Goal: Navigation & Orientation: Find specific page/section

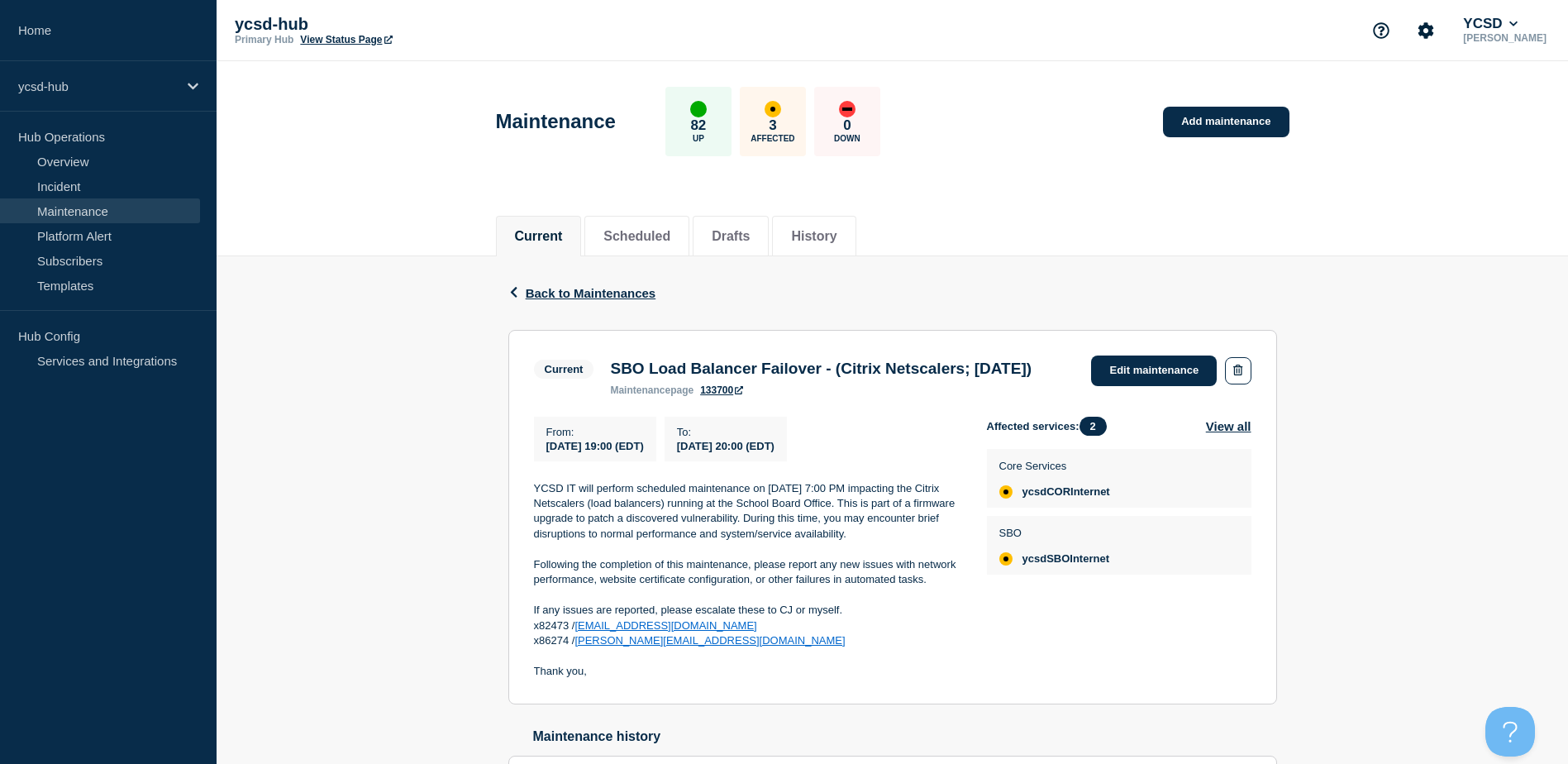
click at [382, 276] on div "Back Back to Maintenances Current SBO Load Balancer Failover - (Citrix Netscale…" at bounding box center [893, 550] width 1352 height 589
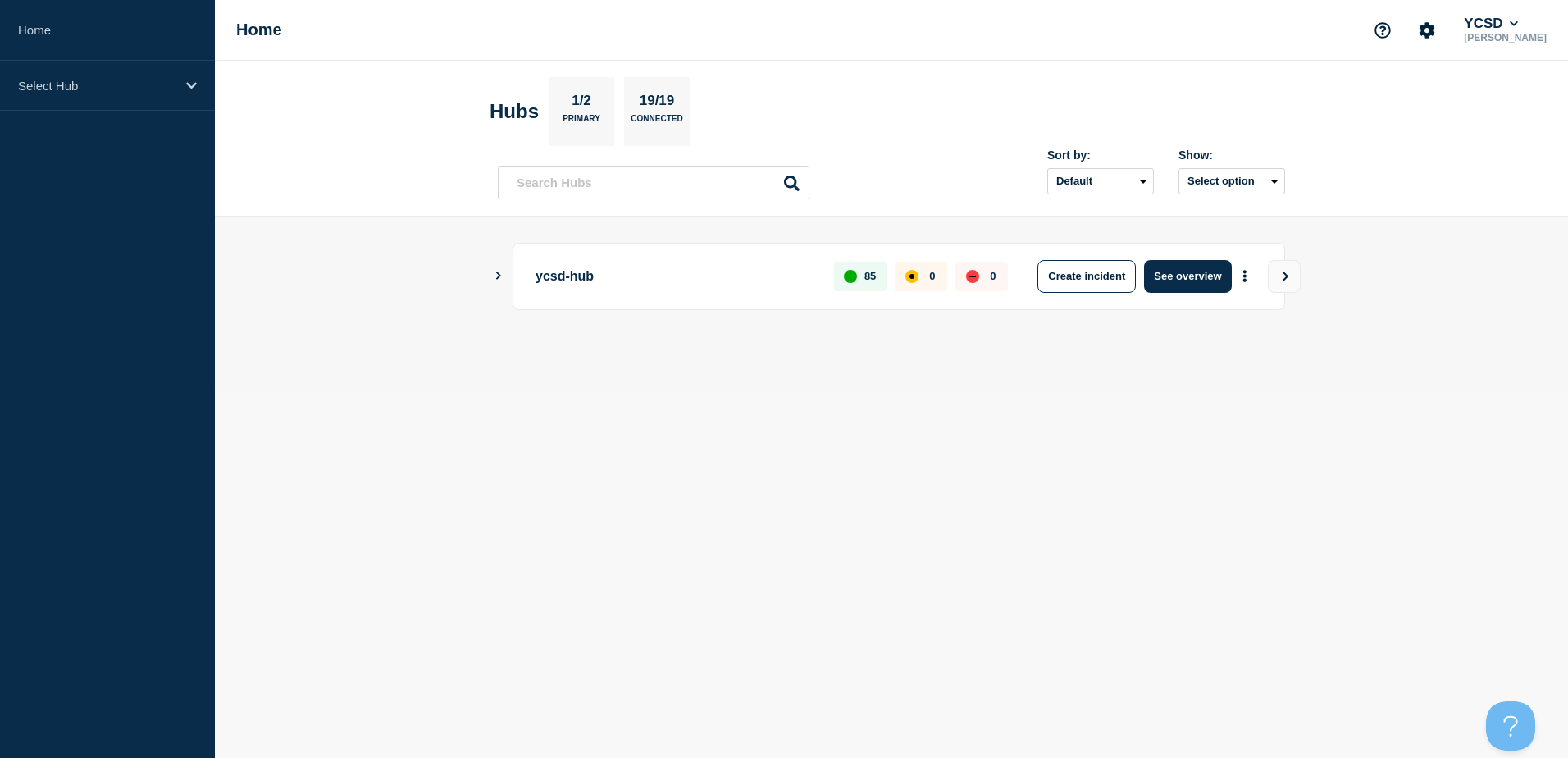
click at [498, 276] on icon "Show Connected Hubs" at bounding box center [498, 276] width 10 height 9
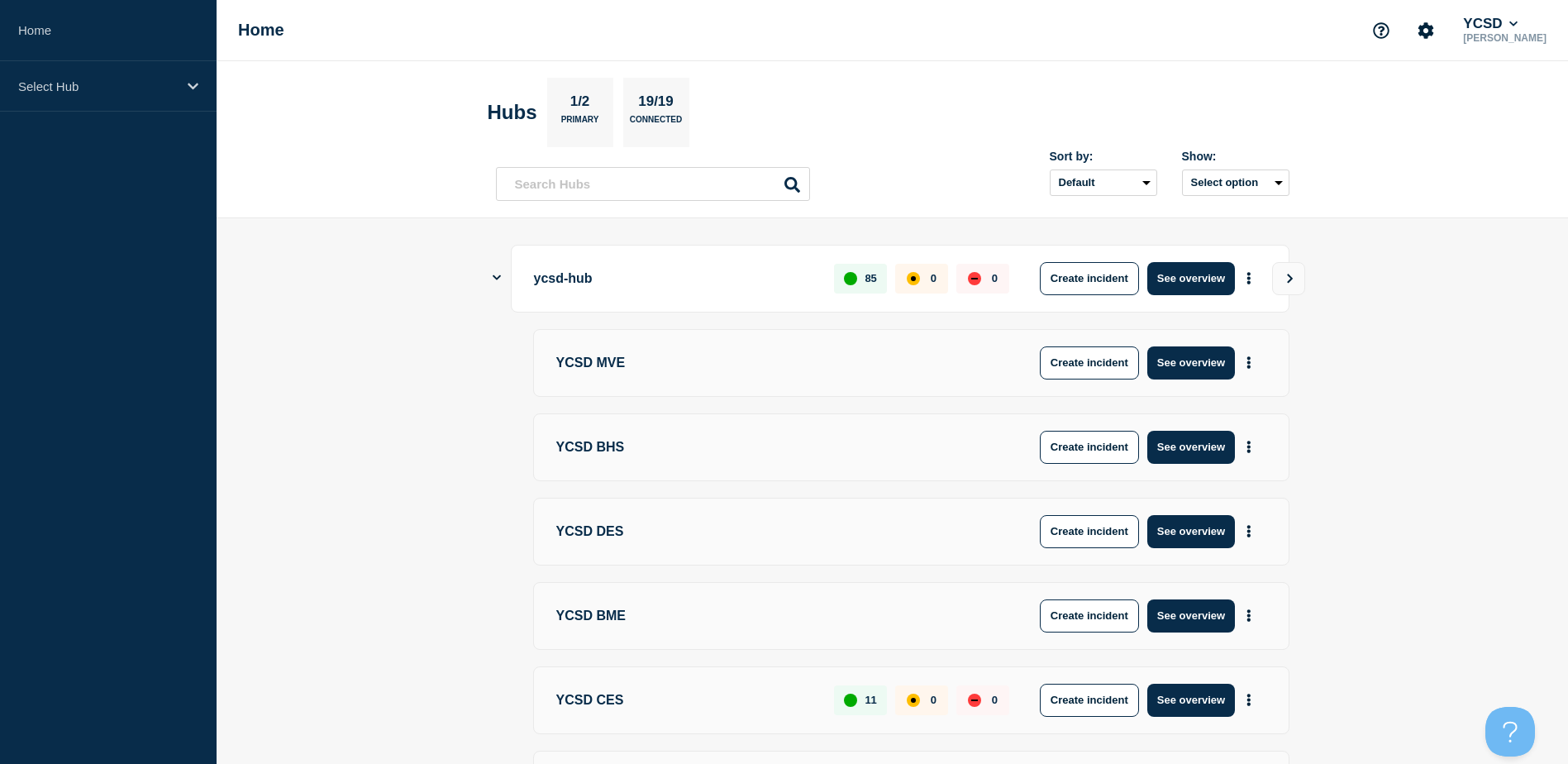
click at [495, 277] on icon "Show Connected Hubs" at bounding box center [497, 277] width 9 height 10
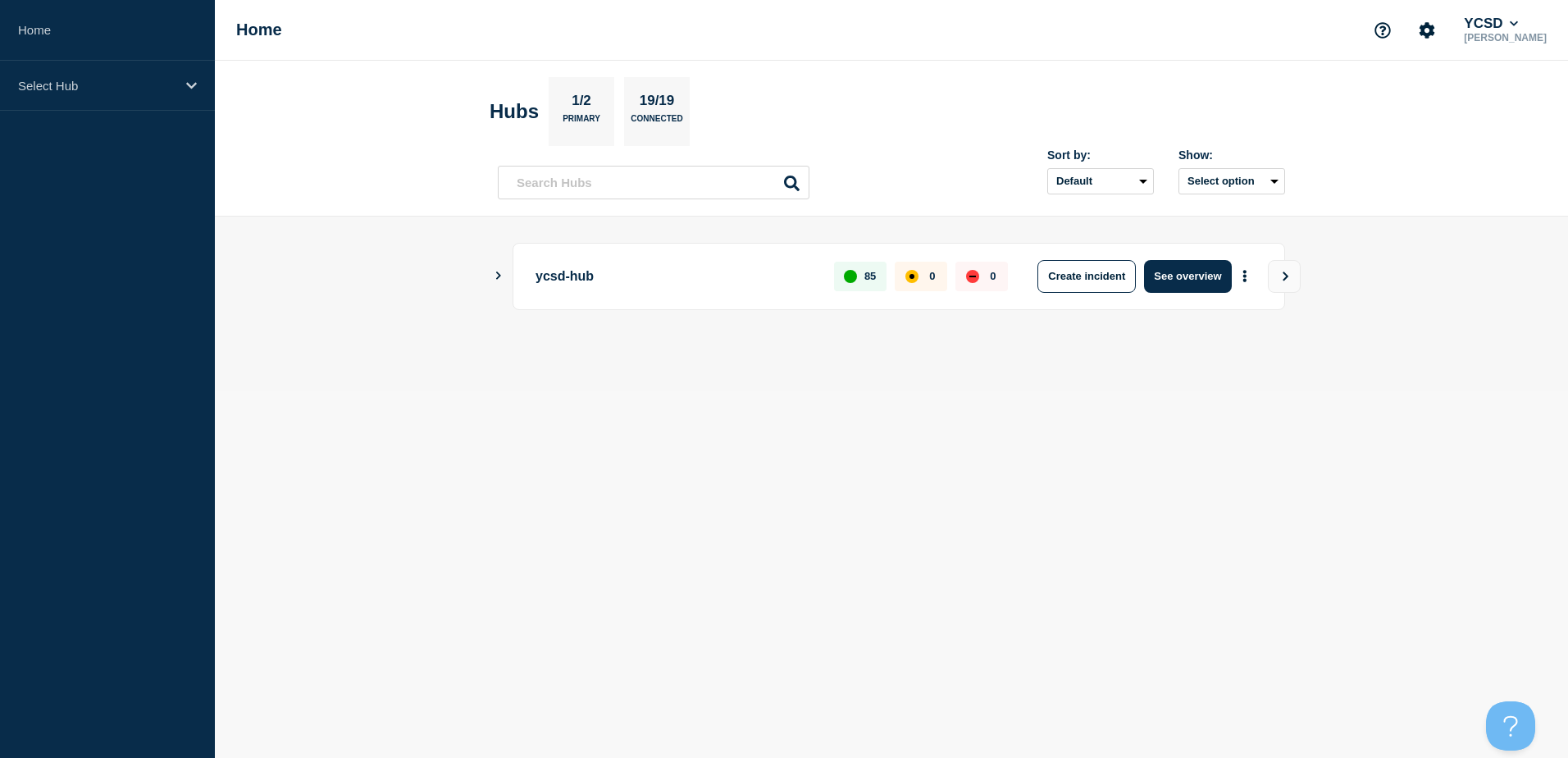
click at [499, 276] on icon "Show Connected Hubs" at bounding box center [499, 276] width 5 height 9
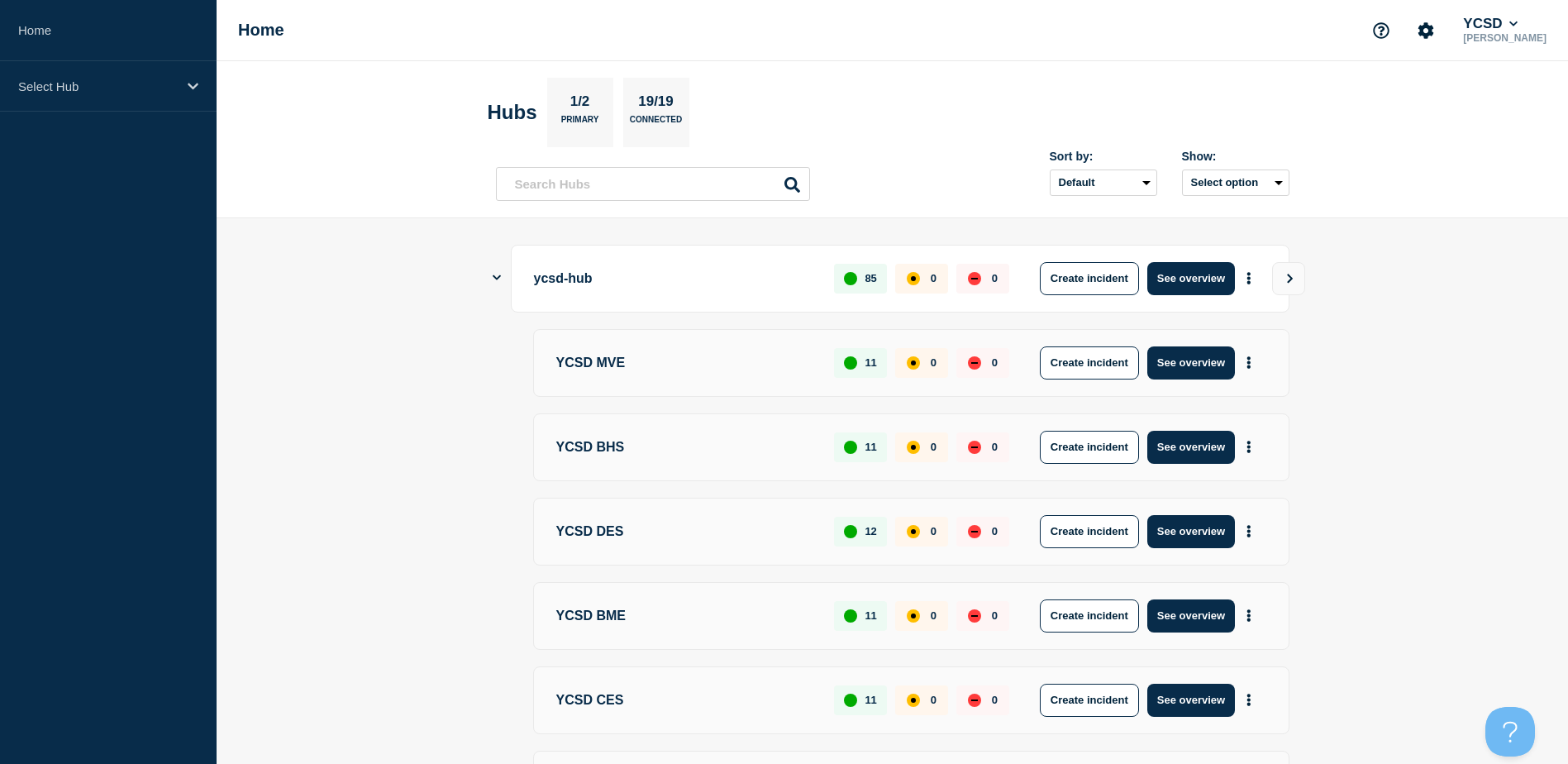
click at [497, 277] on icon "Show Connected Hubs" at bounding box center [497, 277] width 9 height 10
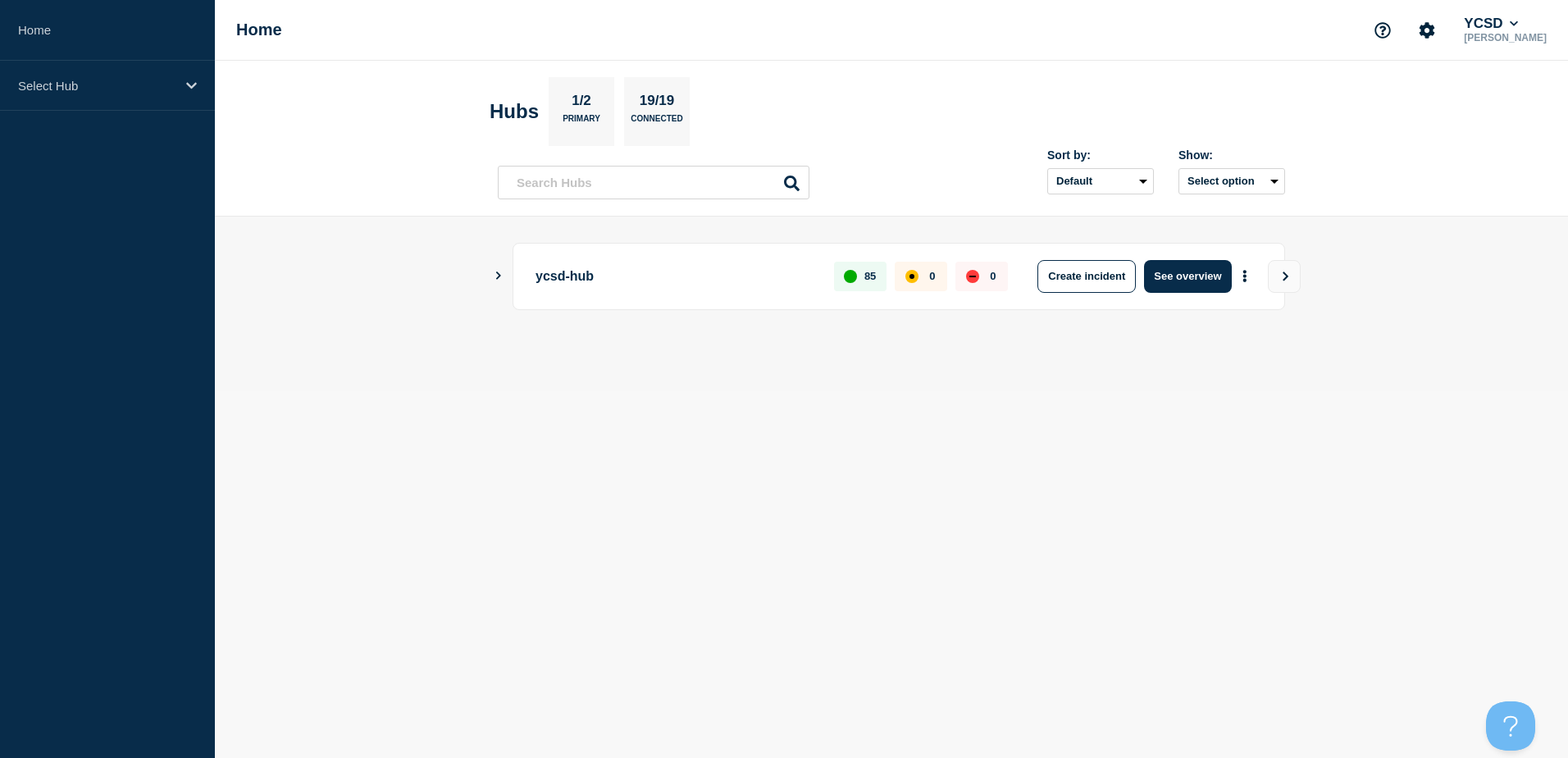
click at [349, 304] on main "ycsd-hub 85 0 0 Create incident See overview" at bounding box center [892, 304] width 1353 height 175
click at [188, 91] on icon at bounding box center [191, 86] width 10 height 12
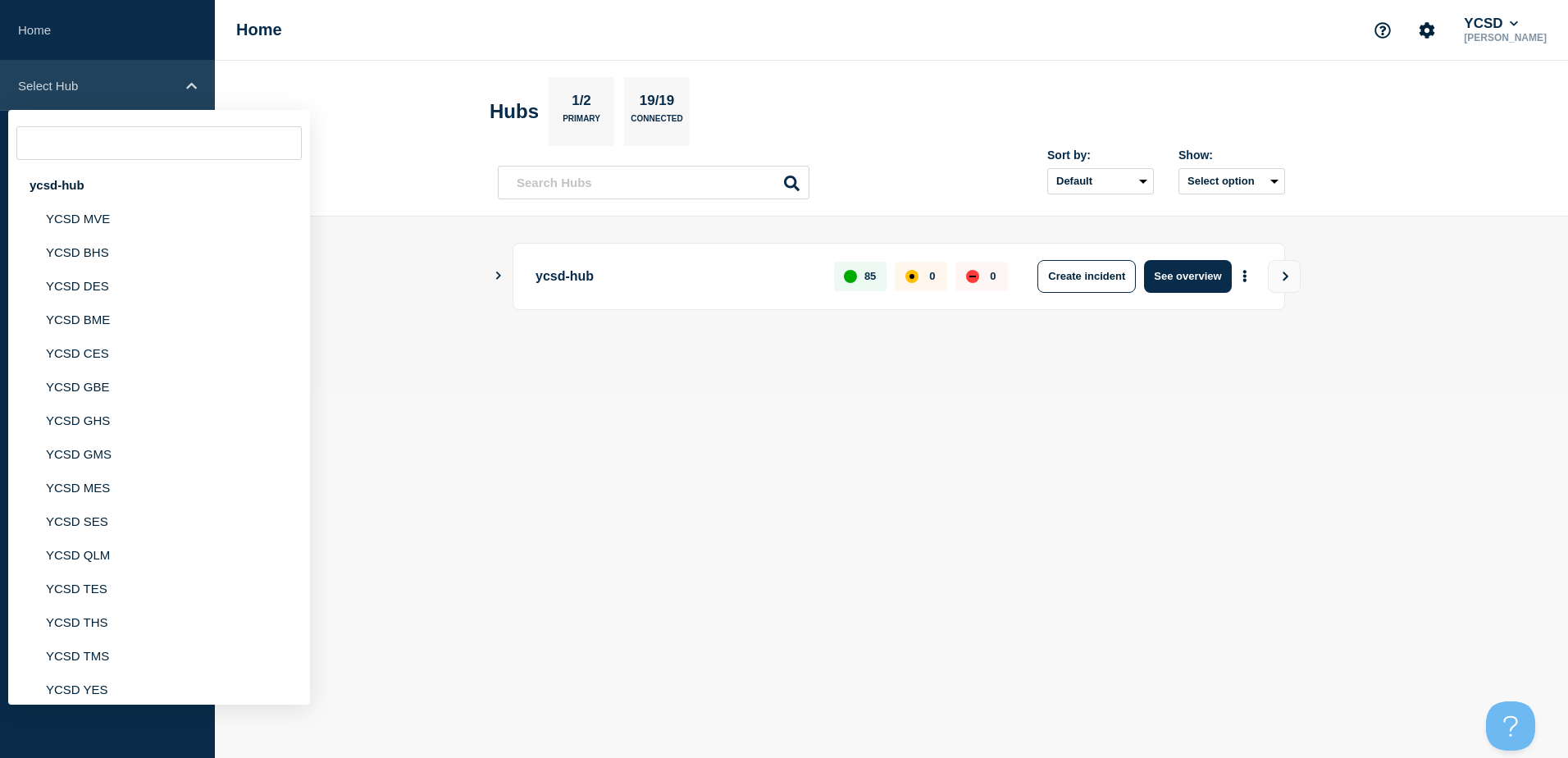
click at [188, 91] on icon at bounding box center [191, 86] width 10 height 12
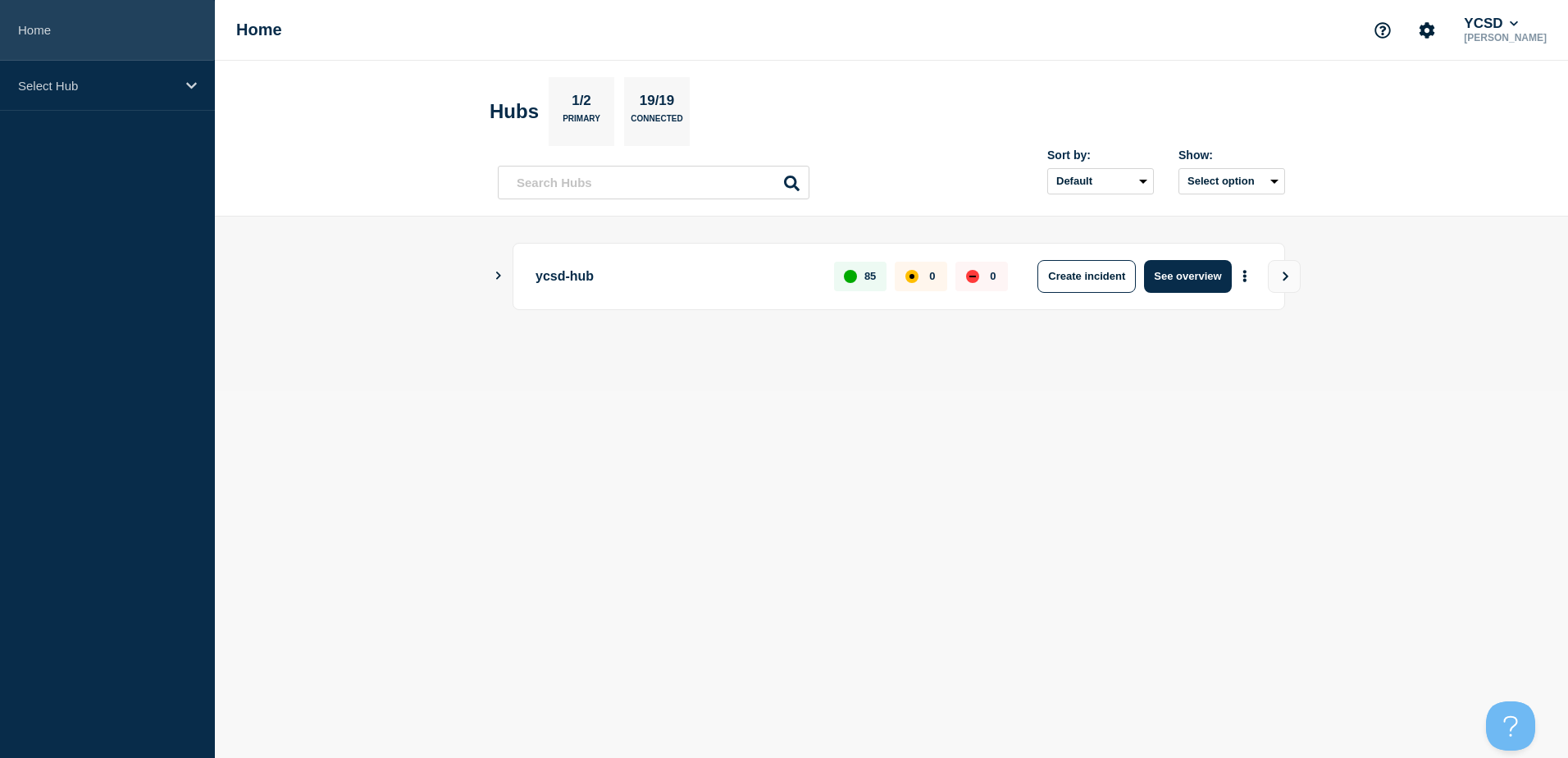
click at [109, 21] on link "Home" at bounding box center [107, 30] width 215 height 61
click at [754, 389] on main "ycsd-hub 85 0 0 Create incident See overview" at bounding box center [892, 304] width 1353 height 175
click at [1404, 226] on main "ycsd-hub 85 0 0 Create incident See overview" at bounding box center [892, 304] width 1353 height 175
drag, startPoint x: 694, startPoint y: 536, endPoint x: 692, endPoint y: 528, distance: 8.2
click at [694, 536] on body "Home Select Hub Home YCSD [PERSON_NAME] Hubs 1/2 Primary 19/19 Connected Sort b…" at bounding box center [784, 379] width 1568 height 758
